Goal: Use online tool/utility

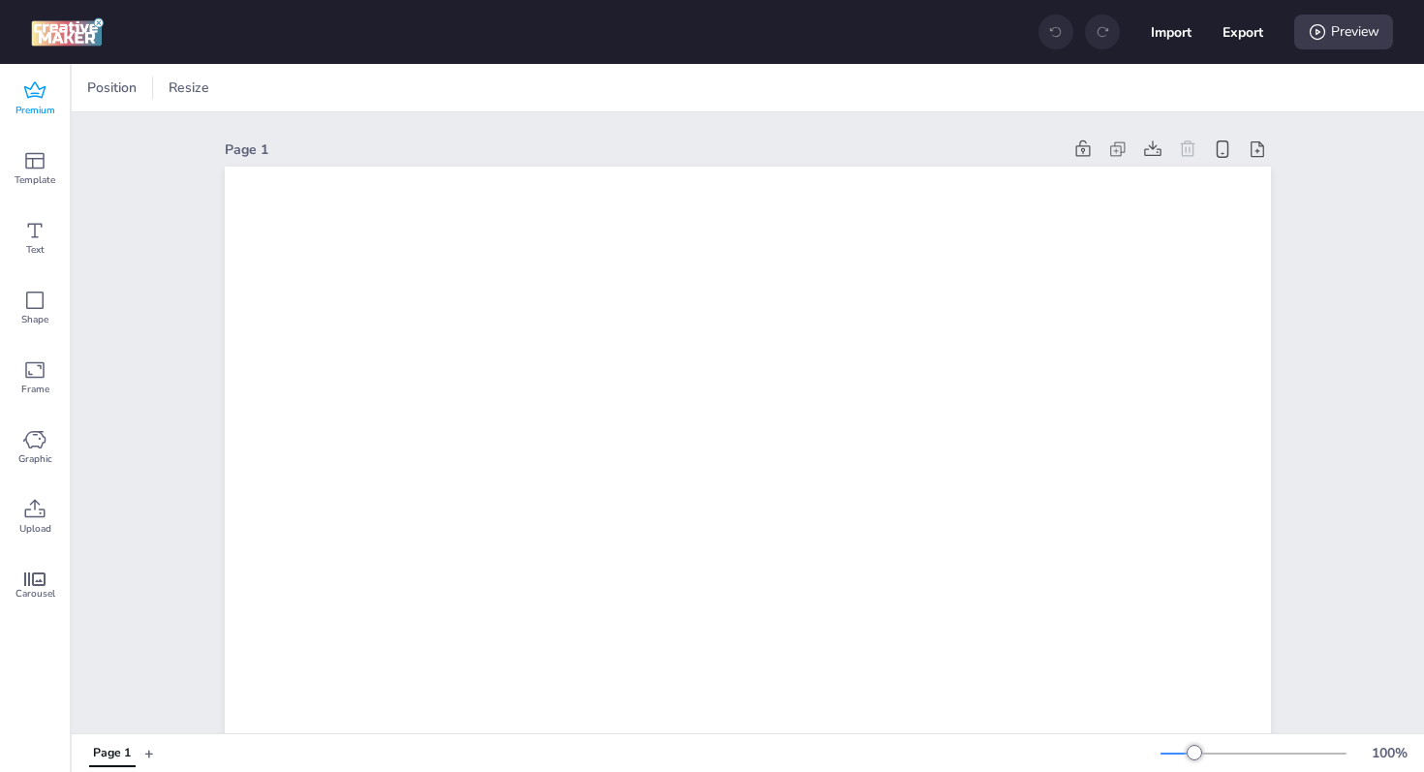
click at [49, 98] on div "Premium" at bounding box center [35, 99] width 70 height 70
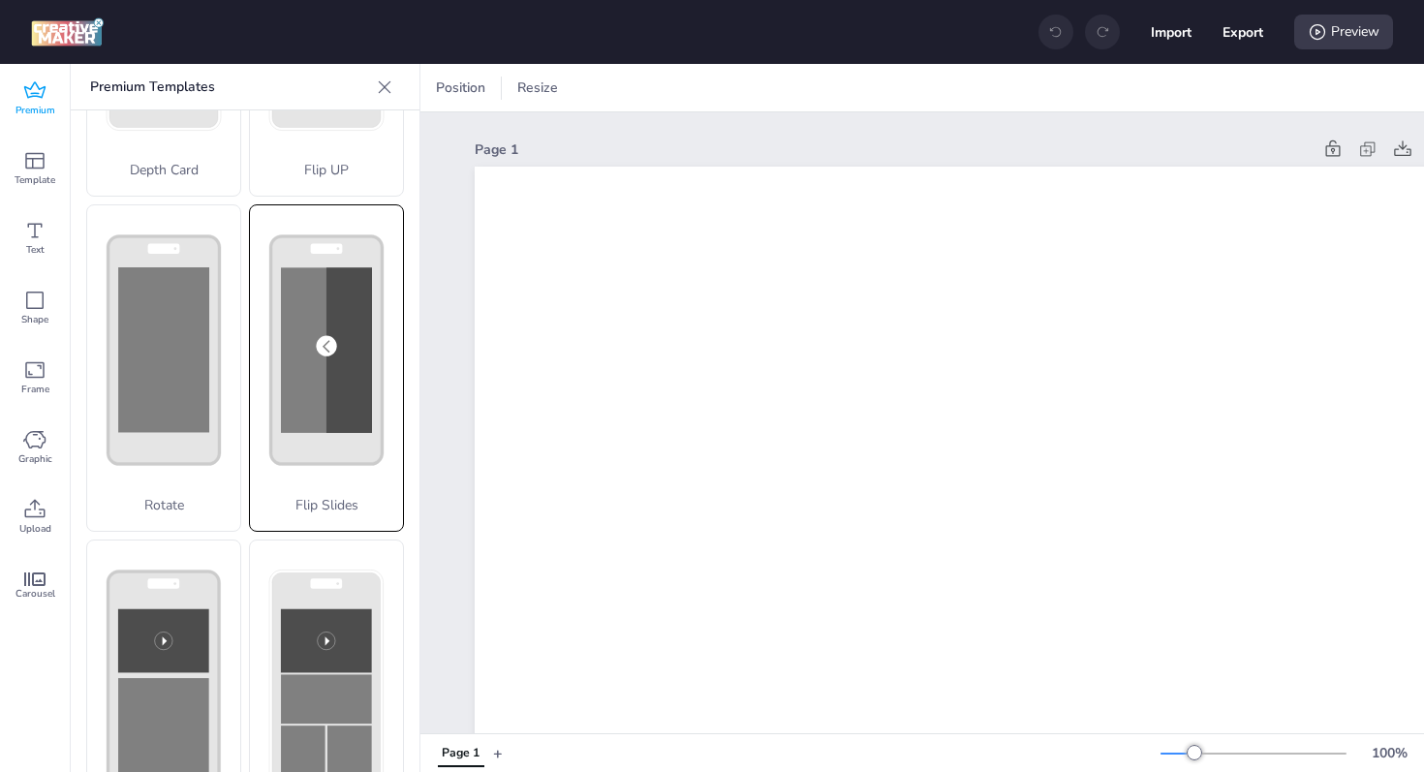
scroll to position [433, 0]
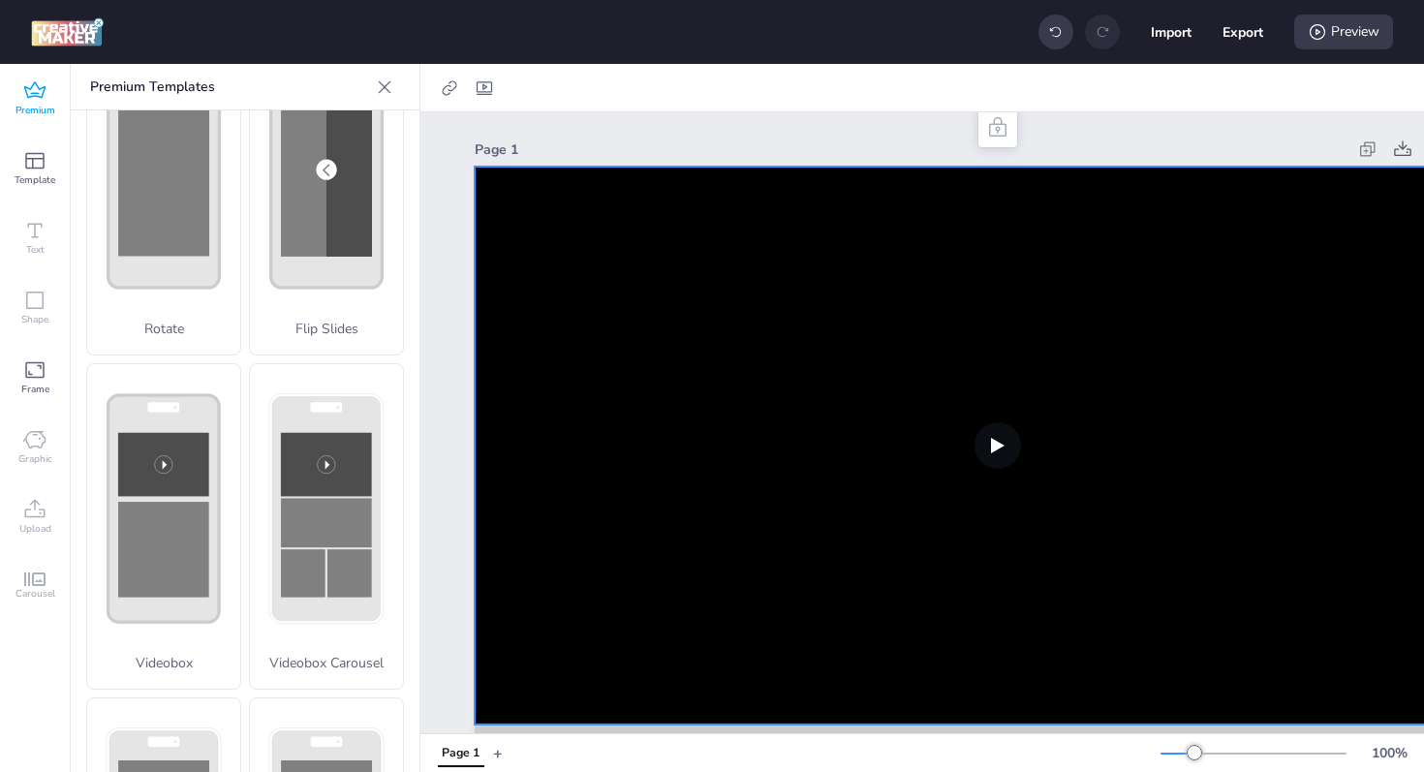
click at [802, 405] on video at bounding box center [998, 446] width 1046 height 558
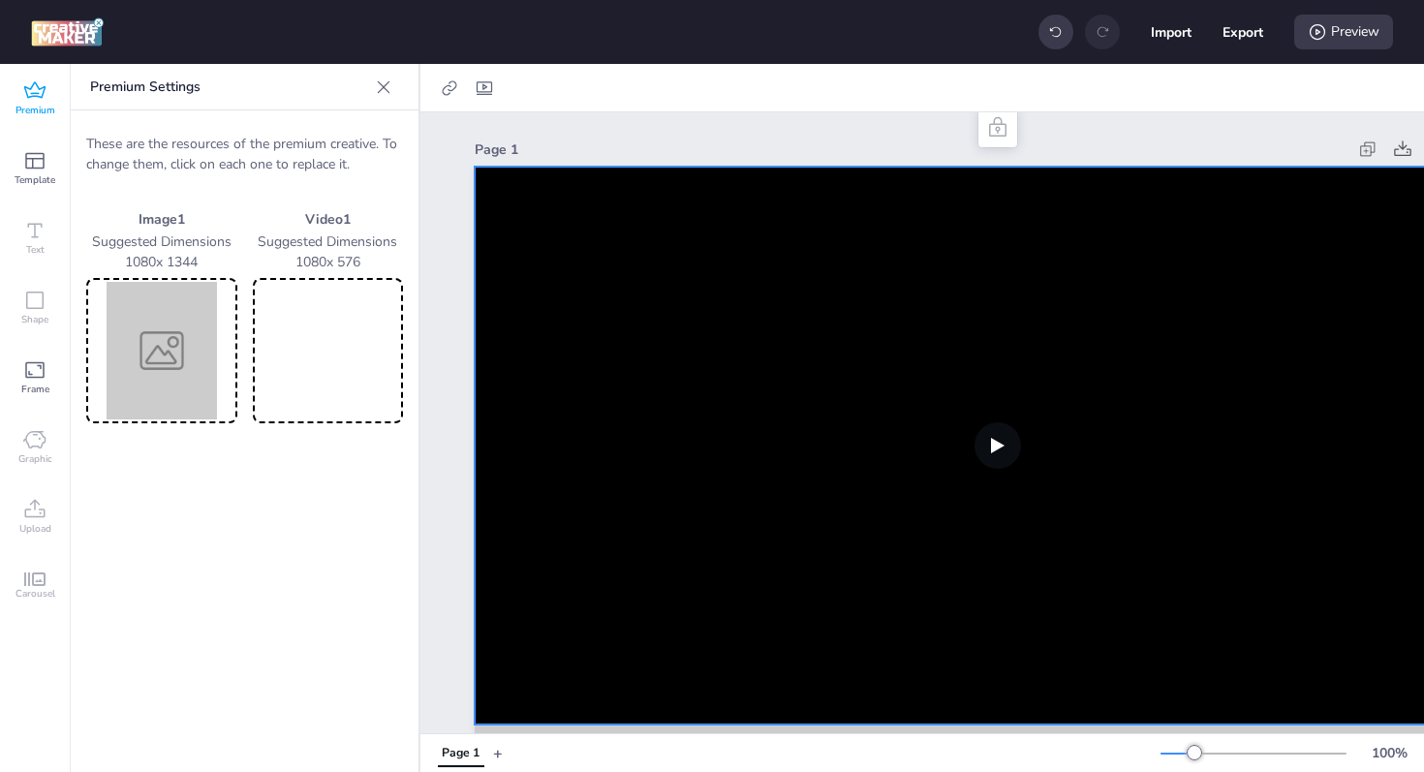
click at [341, 344] on video at bounding box center [328, 351] width 143 height 138
click at [201, 349] on img at bounding box center [161, 351] width 143 height 138
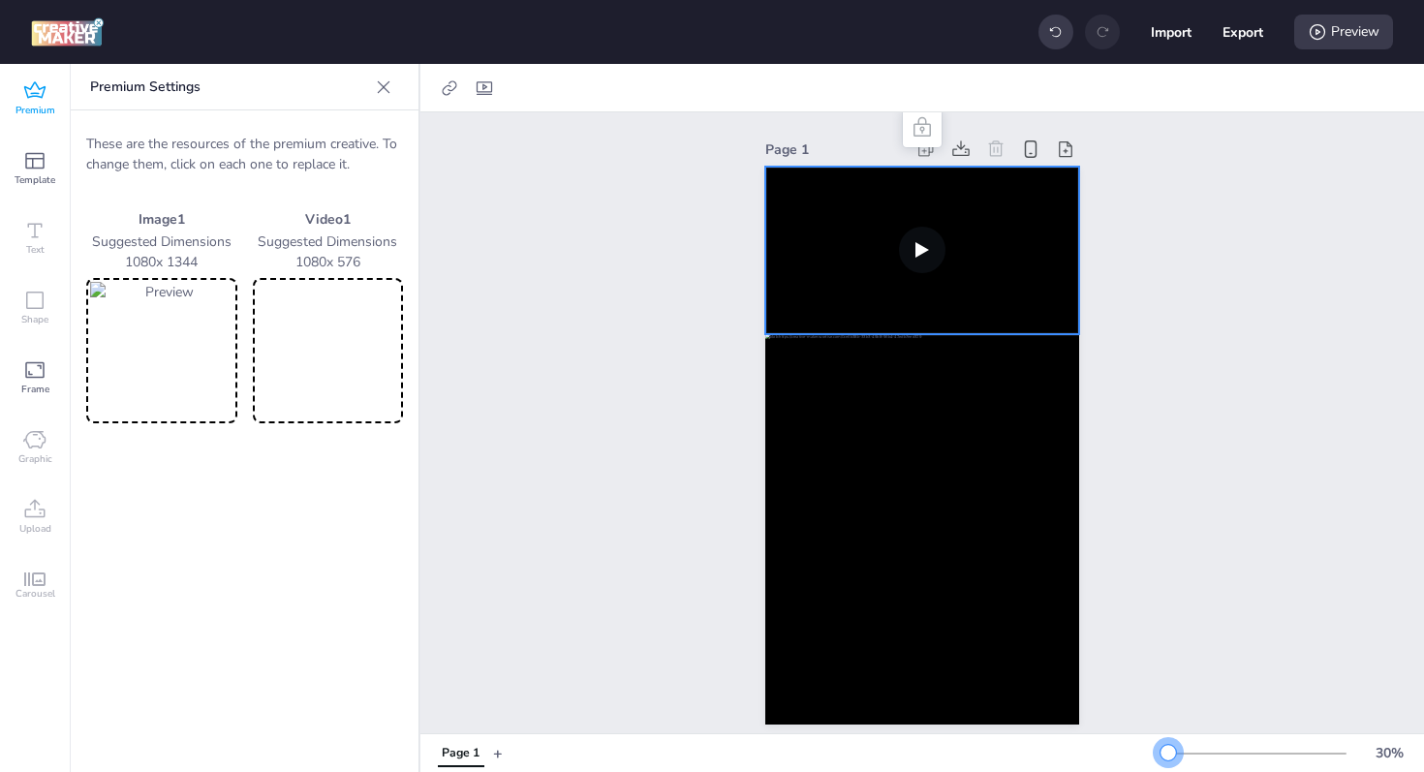
drag, startPoint x: 1193, startPoint y: 750, endPoint x: 1168, endPoint y: 748, distance: 25.3
click at [1168, 748] on div at bounding box center [1167, 752] width 15 height 15
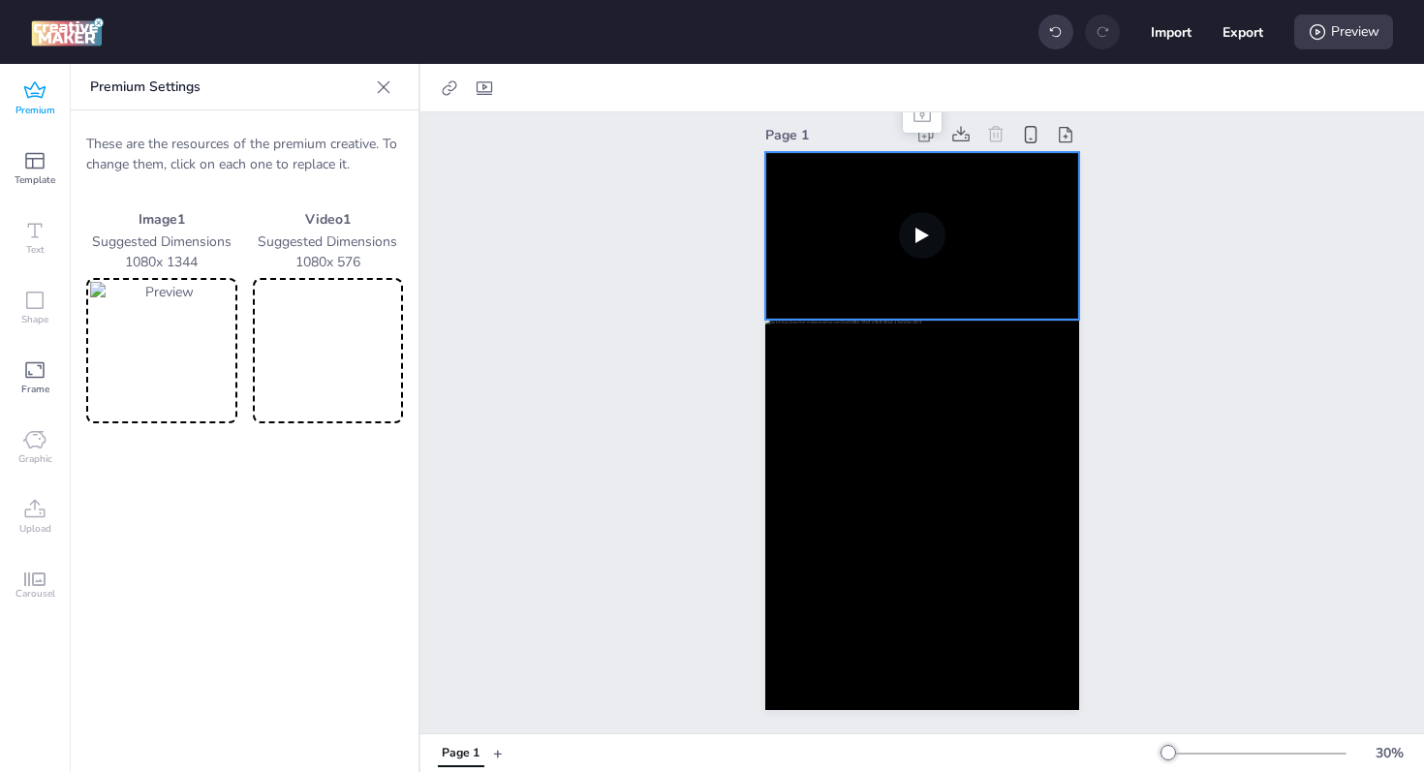
scroll to position [0, 0]
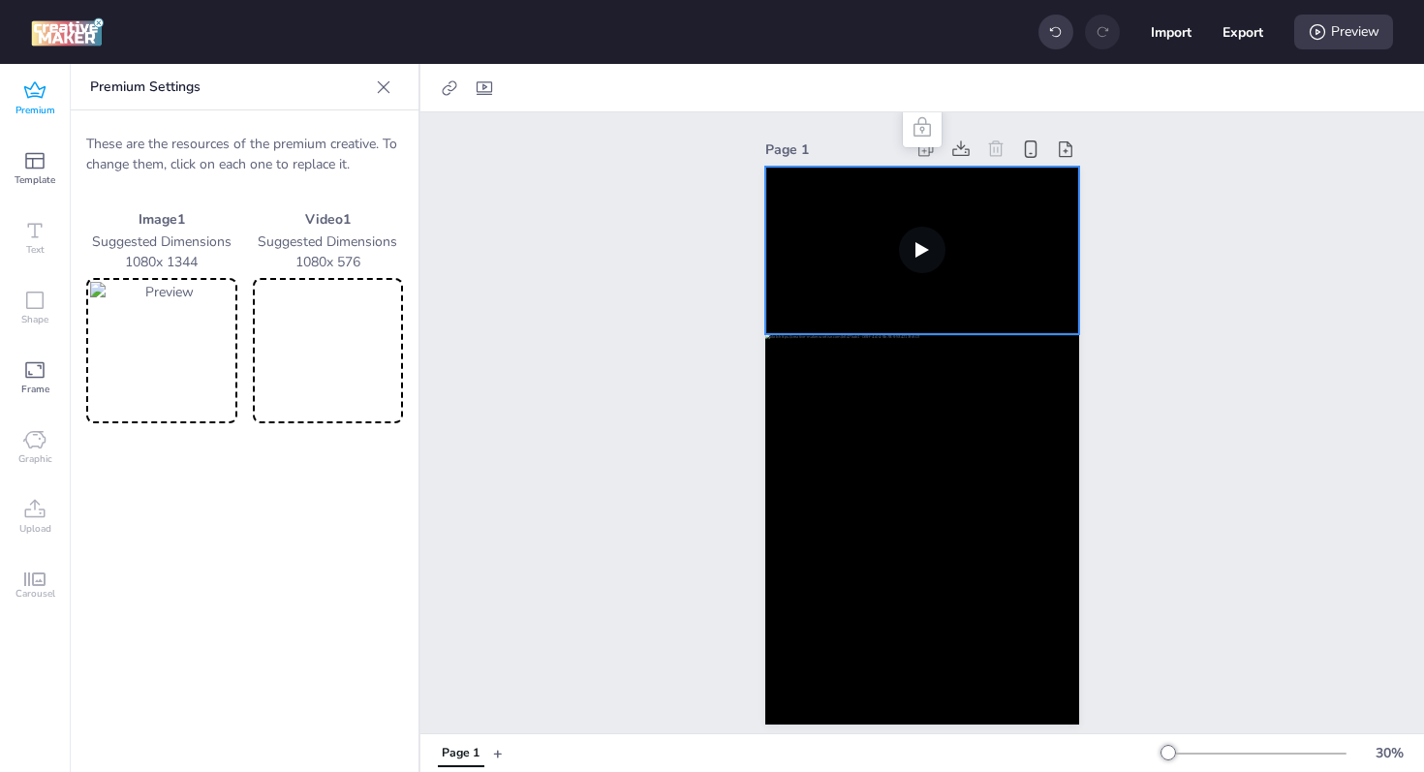
click at [802, 179] on video at bounding box center [922, 251] width 314 height 168
click at [486, 81] on icon at bounding box center [484, 88] width 15 height 14
select select "contain"
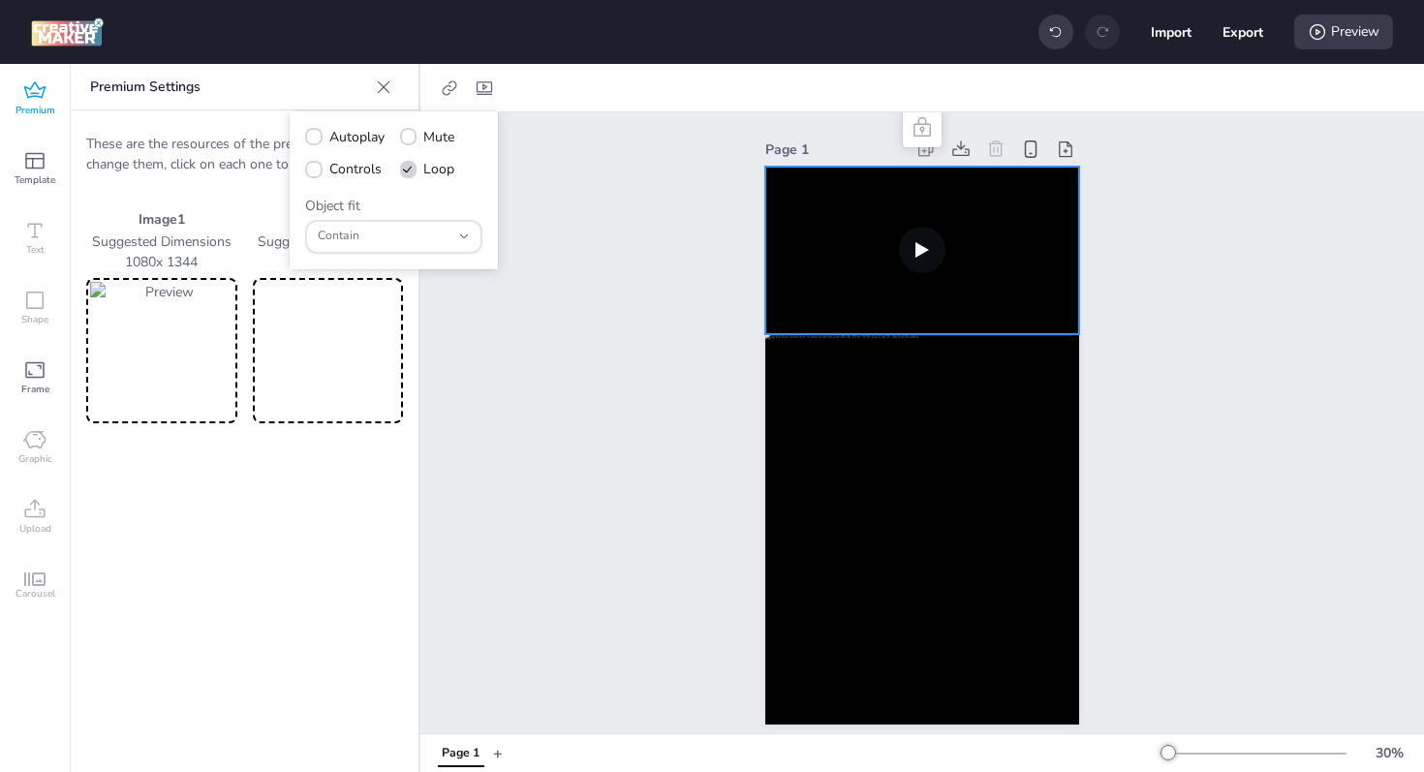
click at [360, 161] on span "Controls" at bounding box center [355, 169] width 52 height 20
click at [317, 170] on input "Controls" at bounding box center [310, 176] width 13 height 13
checkbox input "true"
click at [339, 136] on span "Autoplay" at bounding box center [356, 137] width 55 height 20
click at [317, 139] on input "Autoplay" at bounding box center [310, 145] width 13 height 13
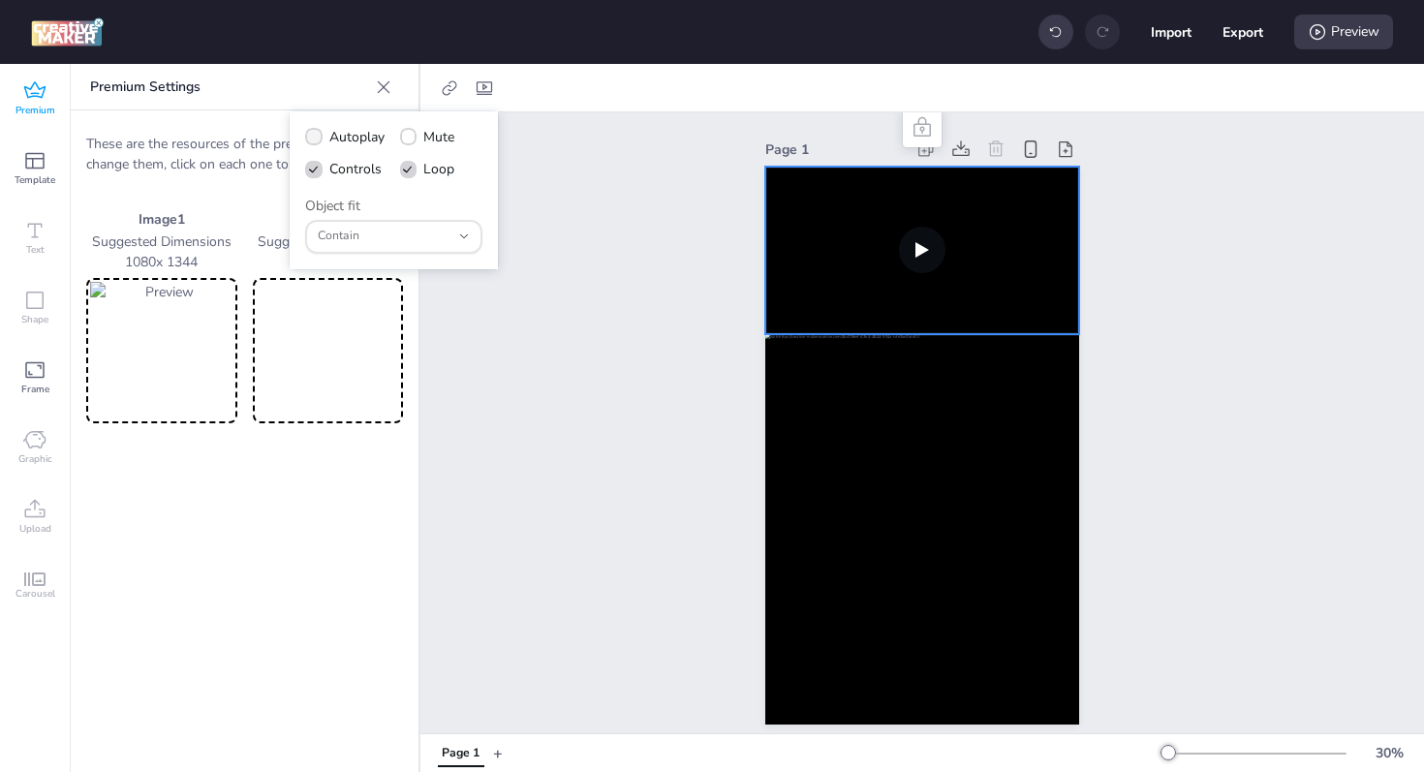
checkbox input "true"
click at [1351, 276] on div "Page 1" at bounding box center [921, 429] width 1003 height 635
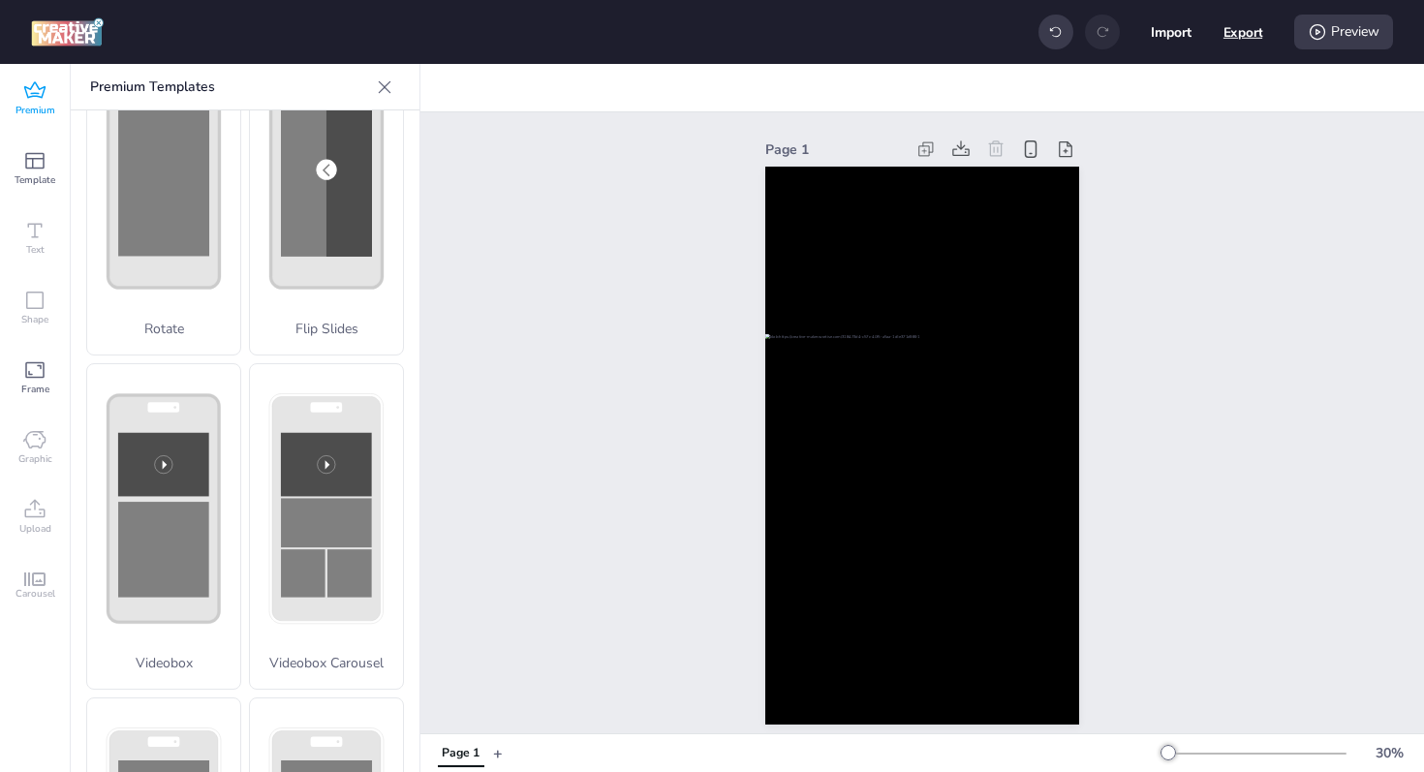
click at [1240, 32] on button "Export" at bounding box center [1243, 33] width 40 height 40
select select "html"
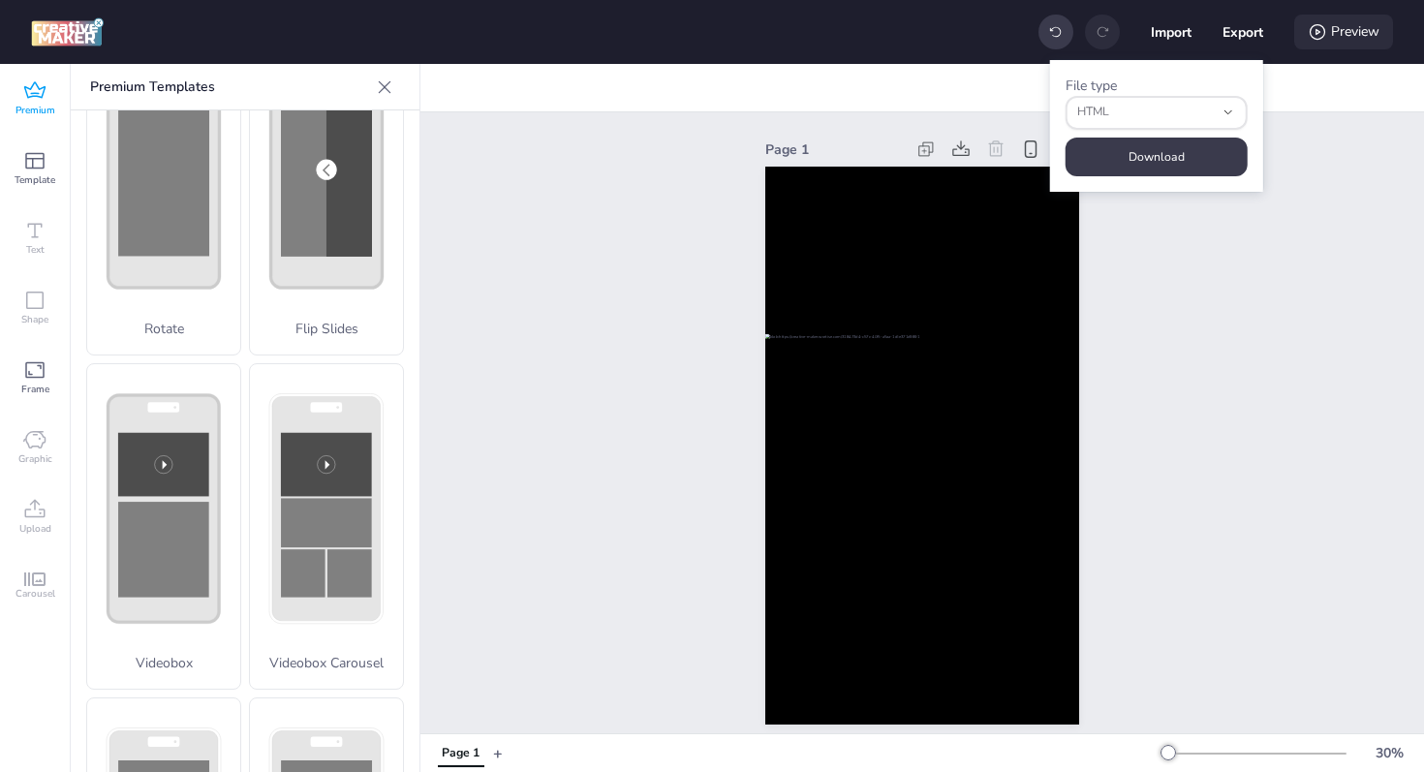
click at [1339, 33] on div "Preview" at bounding box center [1343, 32] width 99 height 35
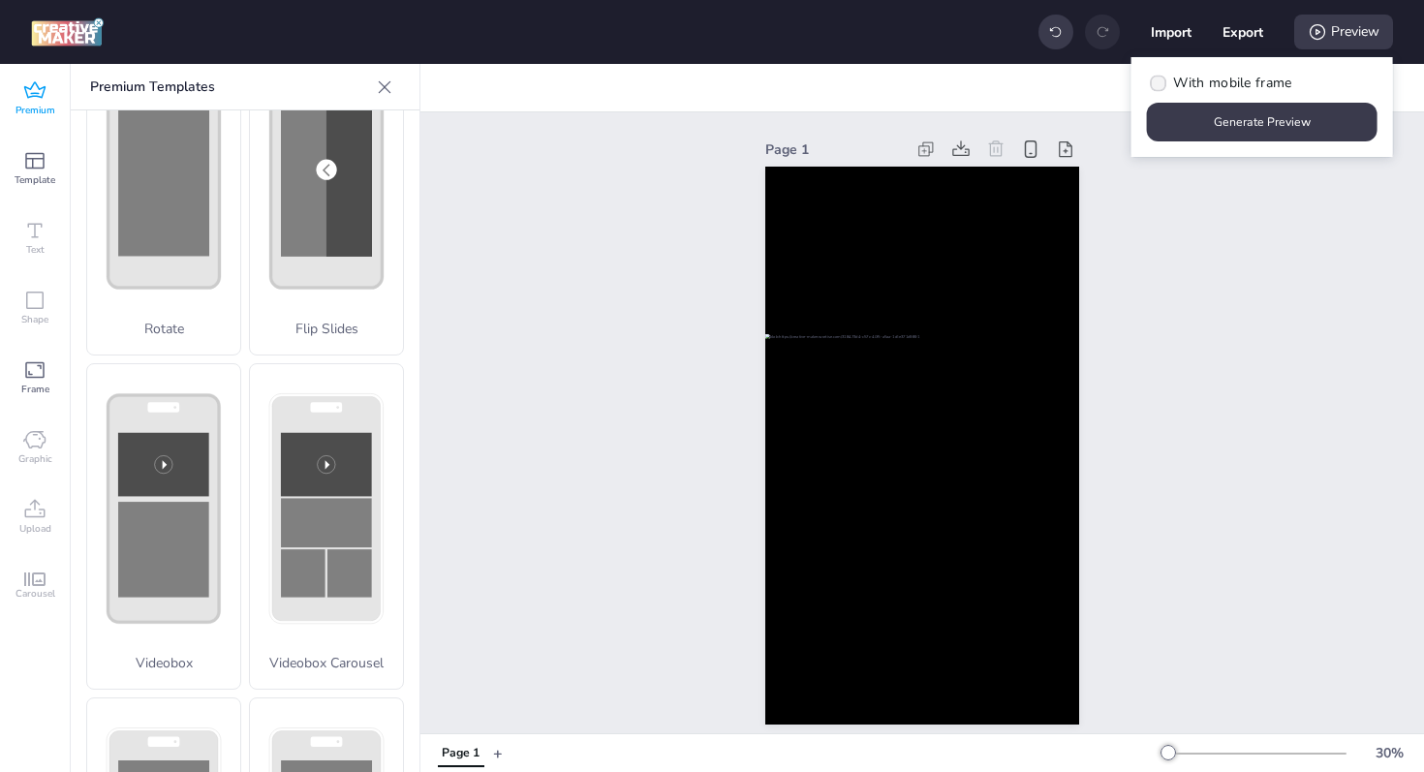
click at [1264, 75] on span "With mobile frame" at bounding box center [1232, 83] width 118 height 20
click at [1161, 84] on input "With mobile frame" at bounding box center [1155, 90] width 13 height 13
checkbox input "true"
click at [1272, 124] on button "Generate Preview" at bounding box center [1262, 122] width 231 height 39
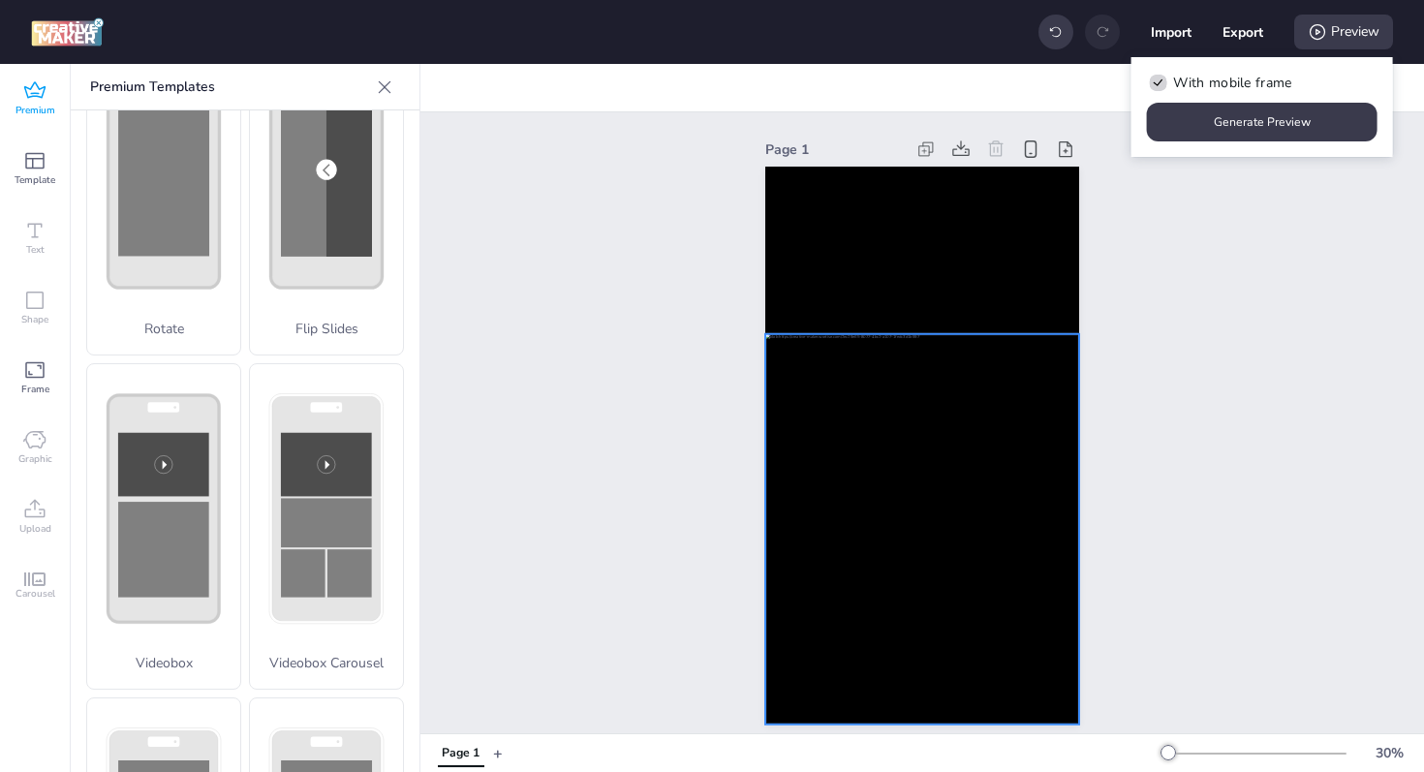
click at [888, 280] on video at bounding box center [922, 251] width 314 height 168
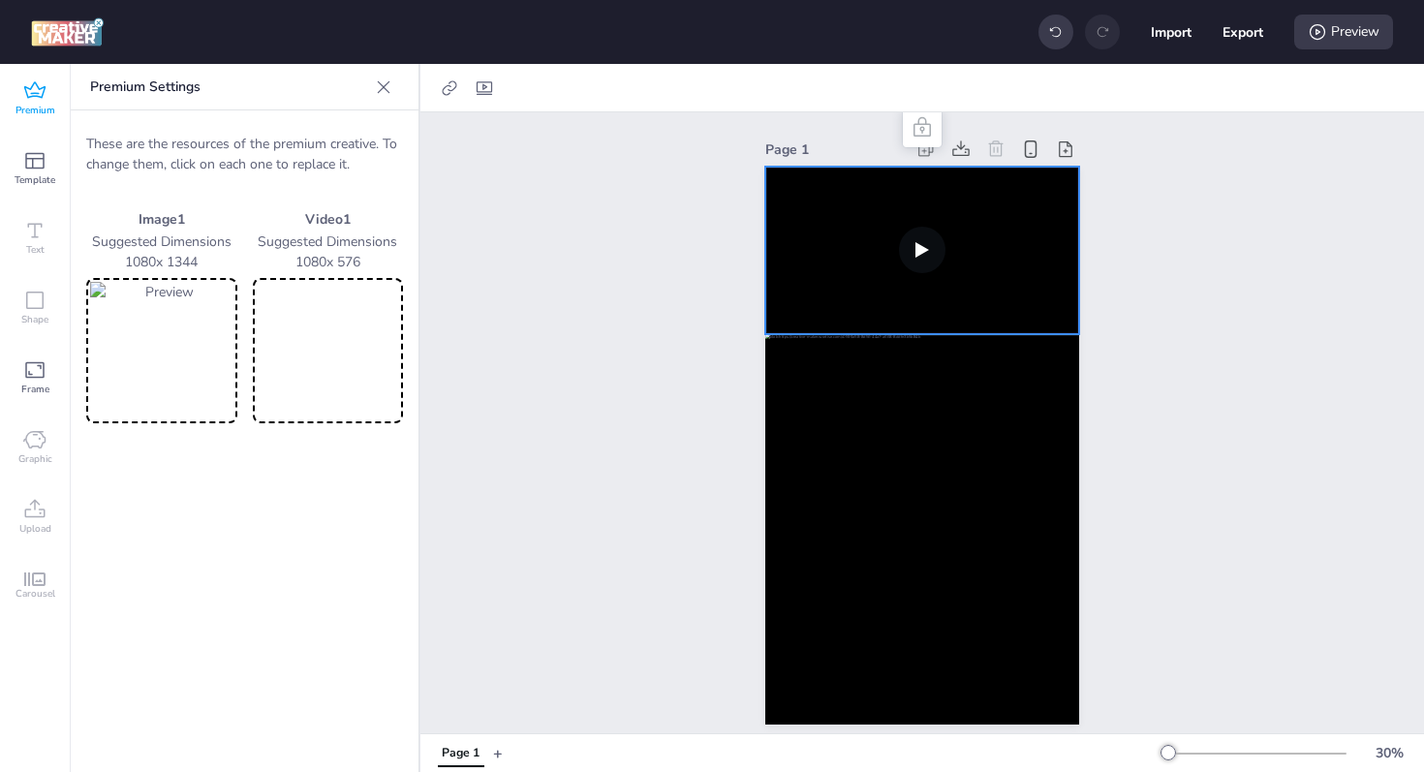
click at [313, 342] on video at bounding box center [328, 351] width 143 height 138
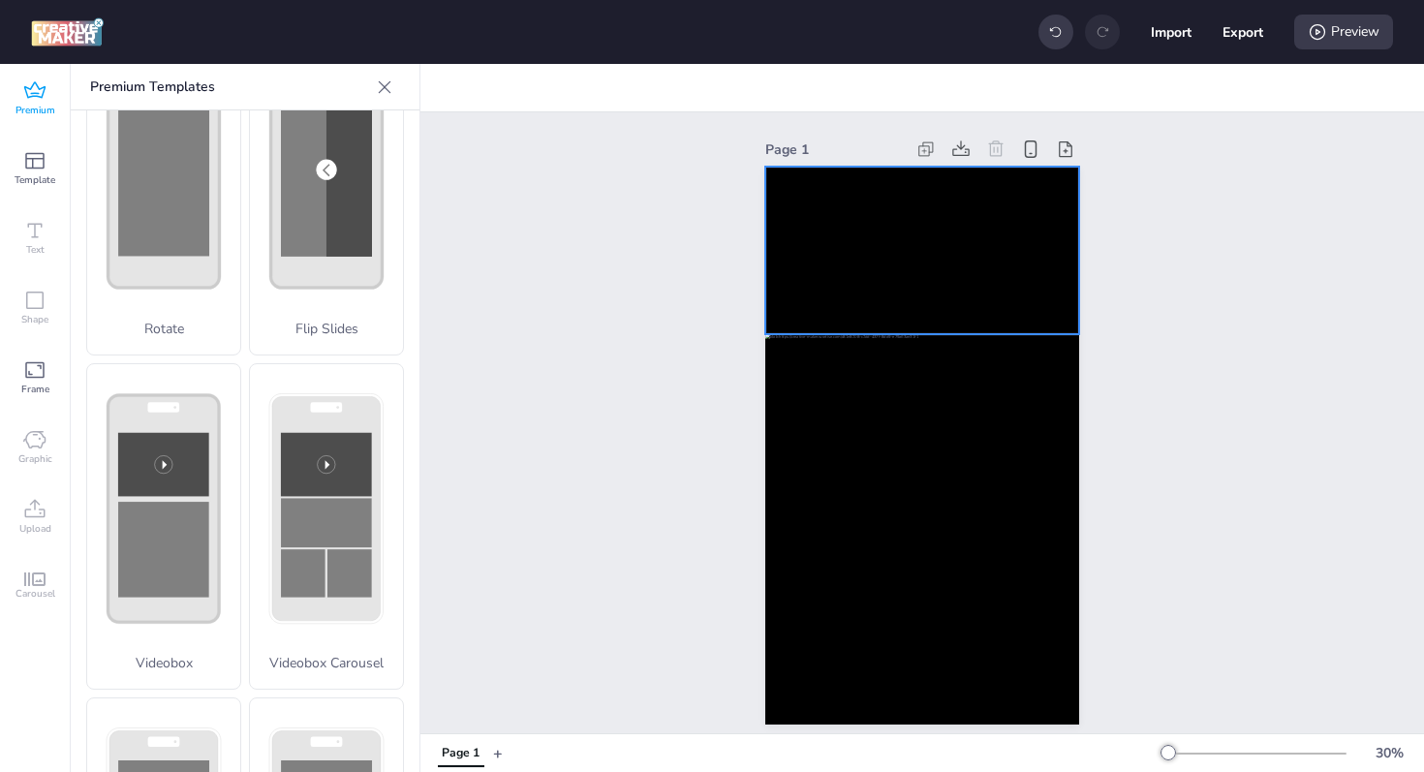
click at [891, 284] on video at bounding box center [922, 251] width 314 height 168
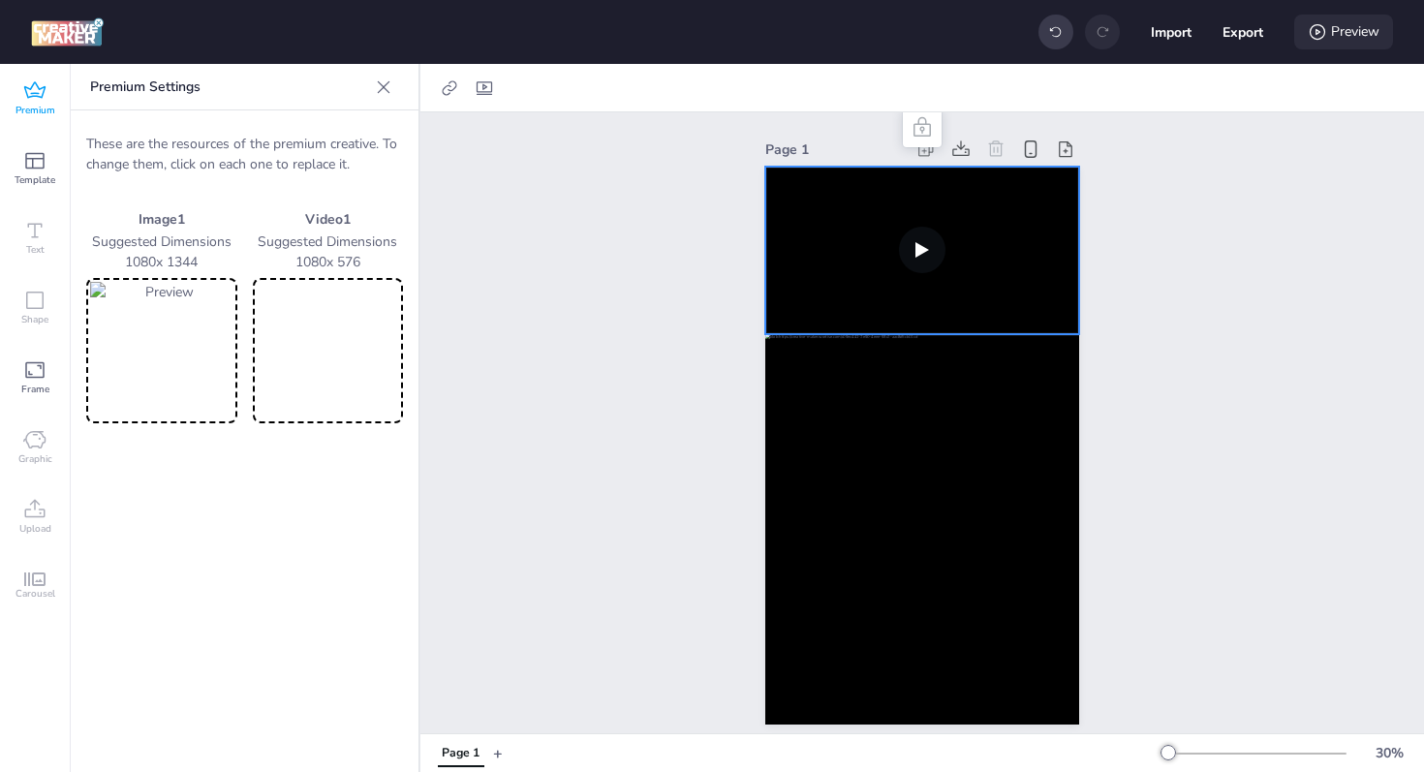
click at [1339, 34] on div "Preview" at bounding box center [1343, 32] width 99 height 35
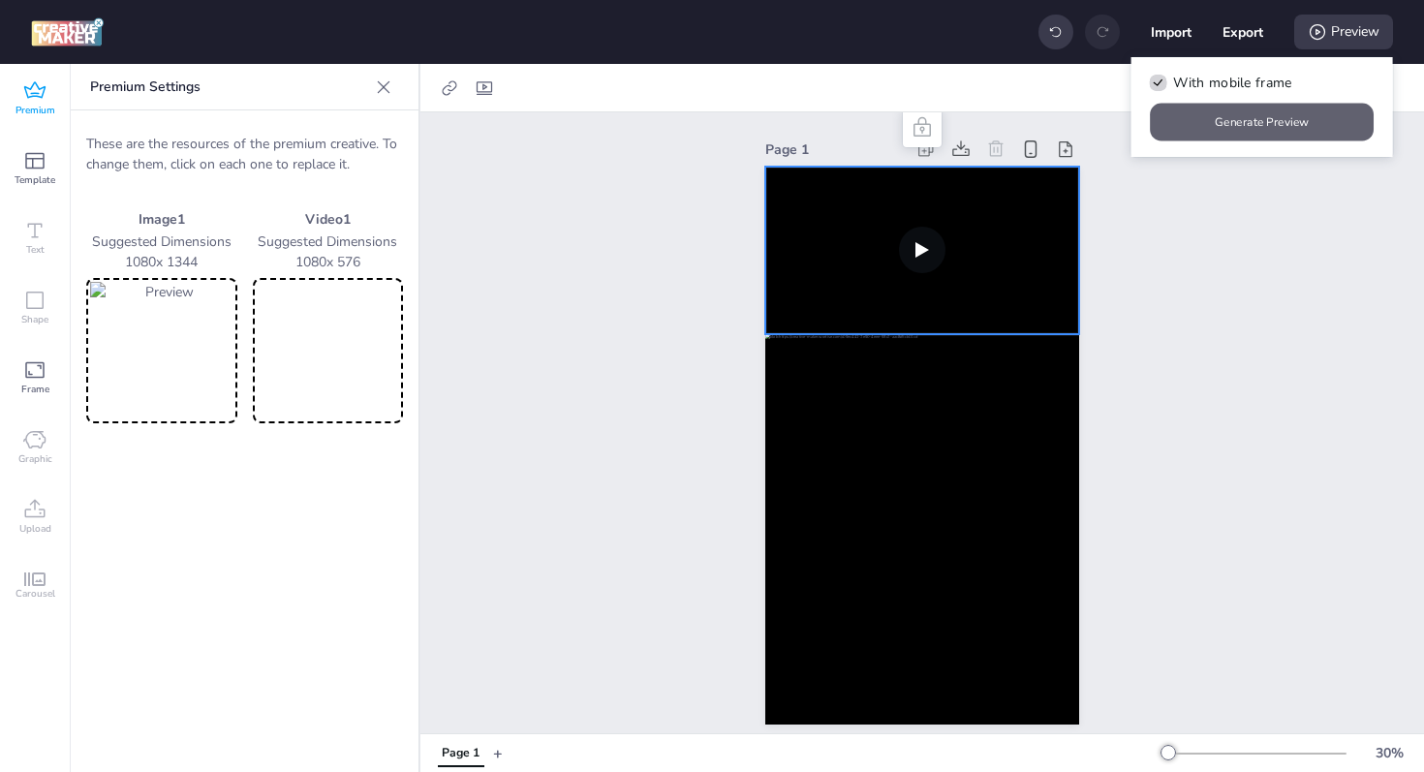
click at [1247, 115] on button "Generate Preview" at bounding box center [1263, 123] width 224 height 38
click at [921, 219] on video at bounding box center [922, 251] width 314 height 168
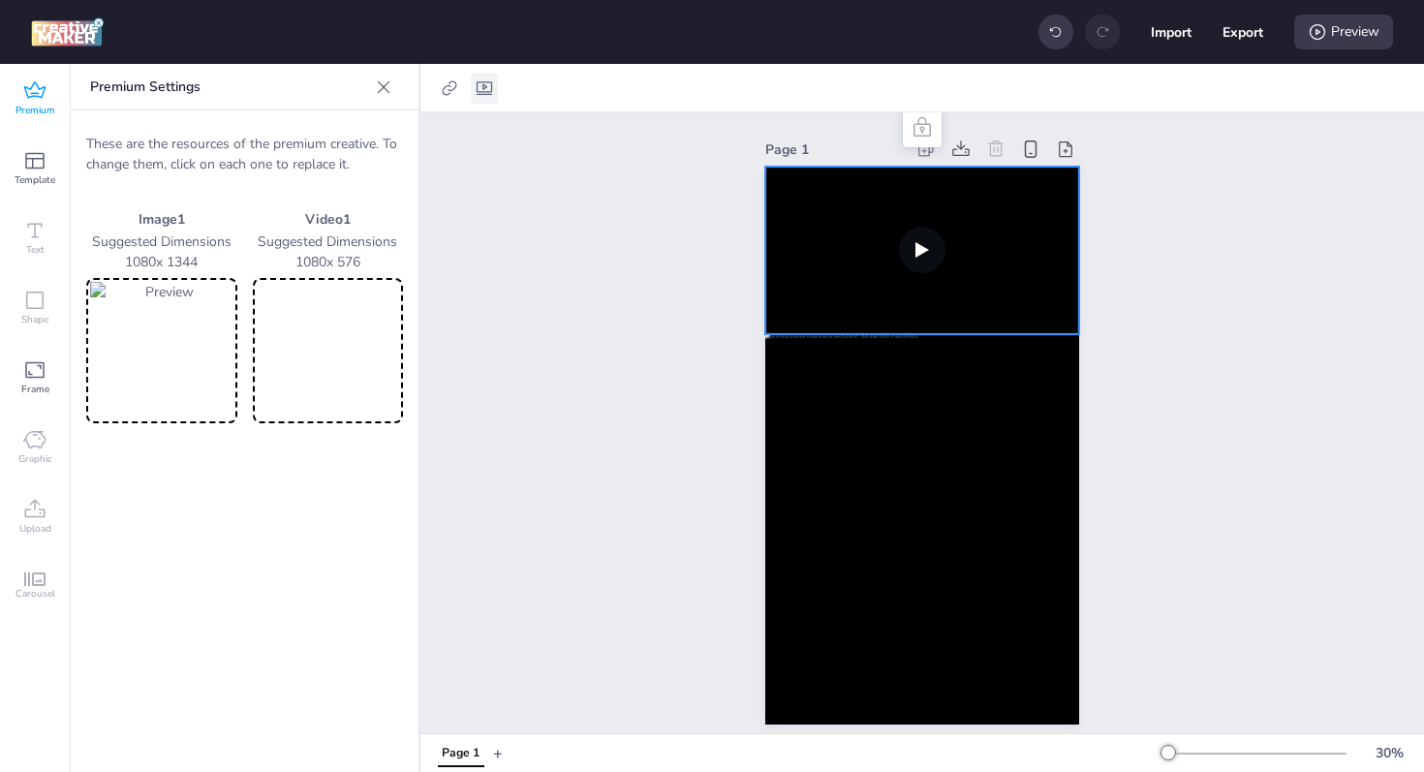
click at [483, 99] on div at bounding box center [484, 88] width 27 height 31
select select "contain"
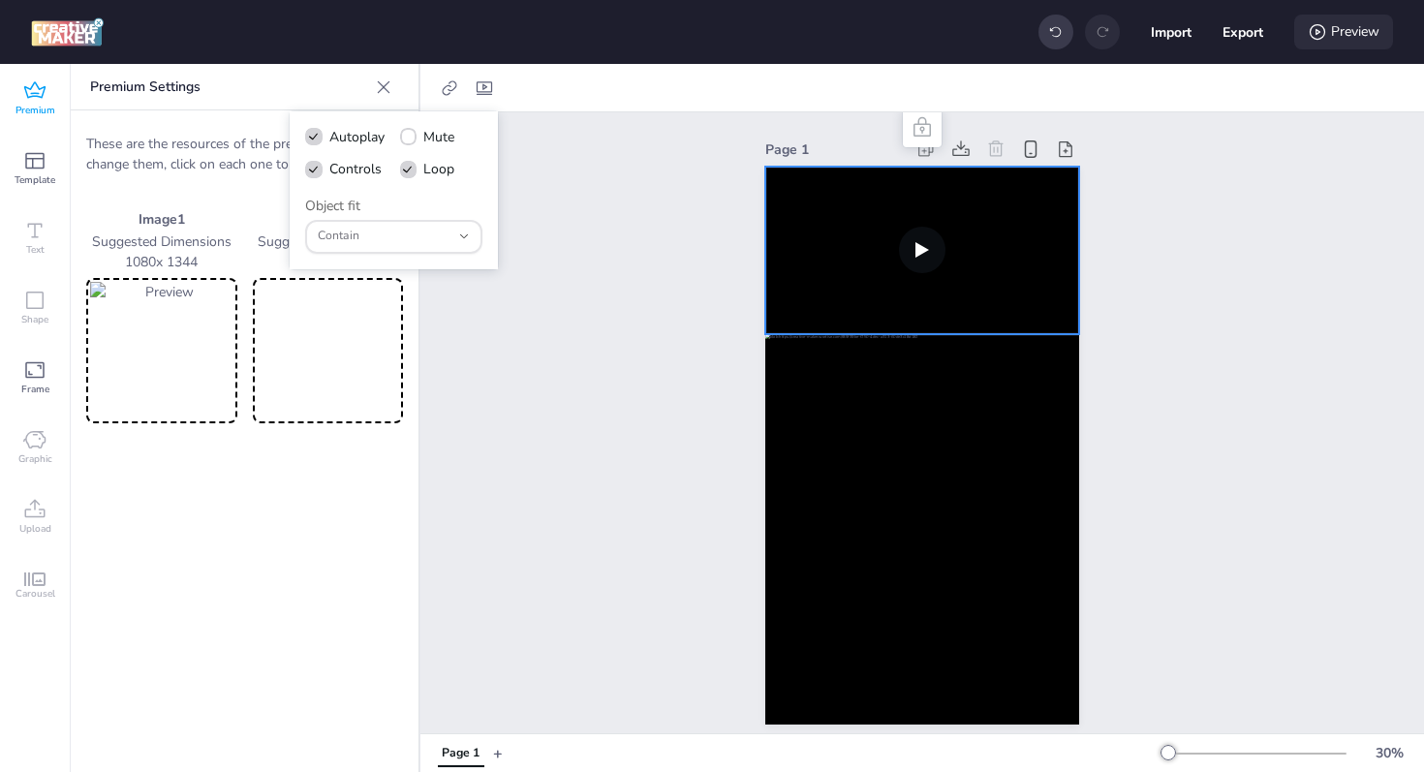
click at [1349, 31] on div "Preview" at bounding box center [1343, 32] width 99 height 35
